Goal: Transaction & Acquisition: Book appointment/travel/reservation

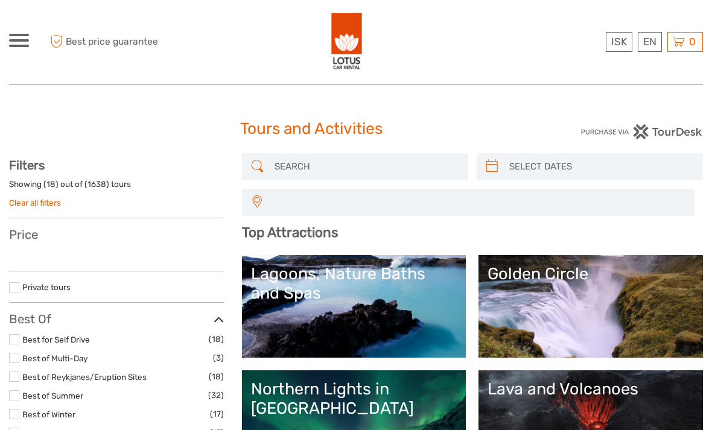
select select
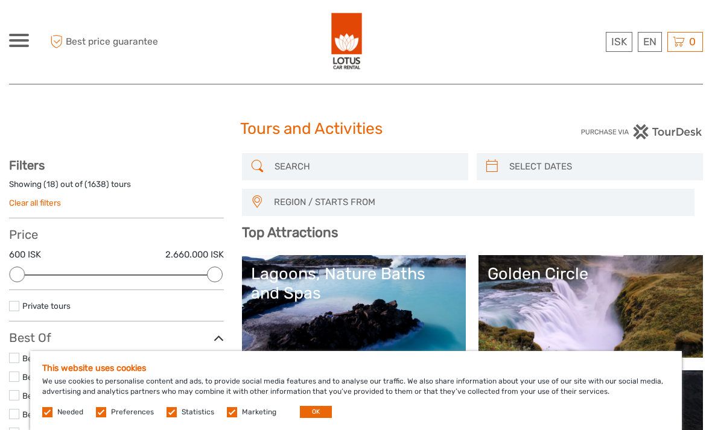
click at [314, 411] on button "OK" at bounding box center [316, 412] width 32 height 12
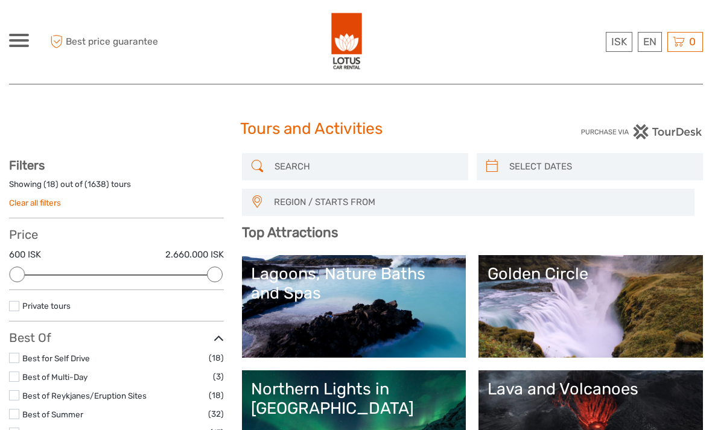
click at [0, 0] on link "English" at bounding box center [0, 0] width 0 height 0
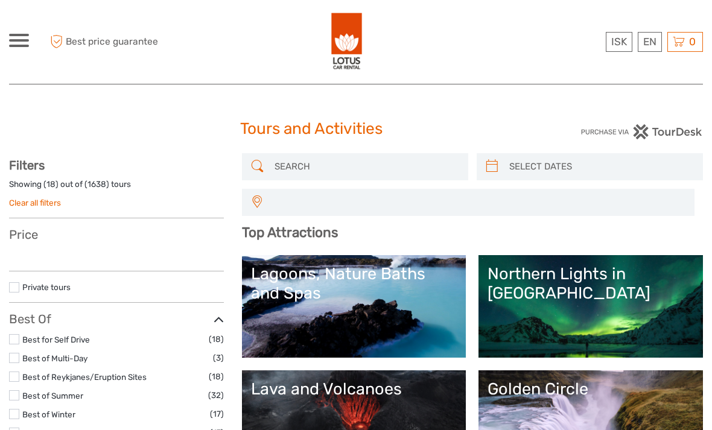
select select
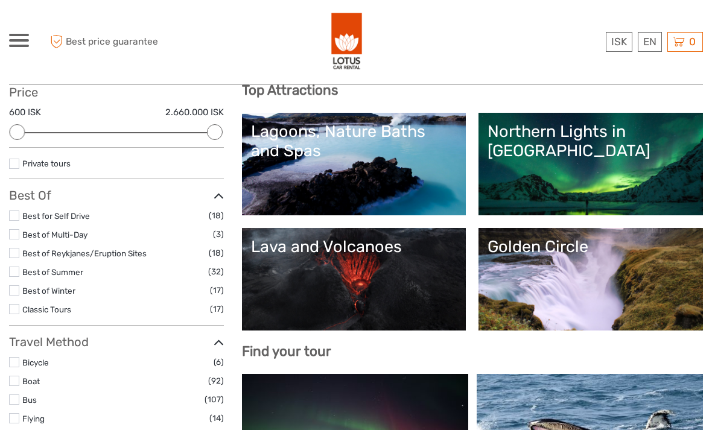
scroll to position [140, 0]
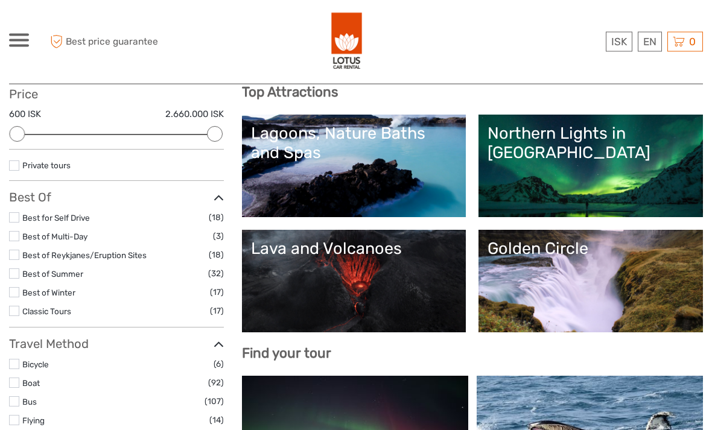
click at [14, 214] on label at bounding box center [14, 218] width 10 height 10
click at [0, 0] on input "checkbox" at bounding box center [0, 0] width 0 height 0
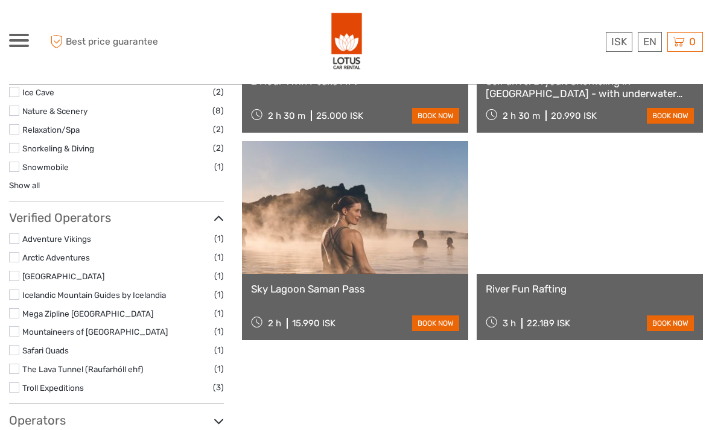
scroll to position [704, 0]
